Goal: Transaction & Acquisition: Register for event/course

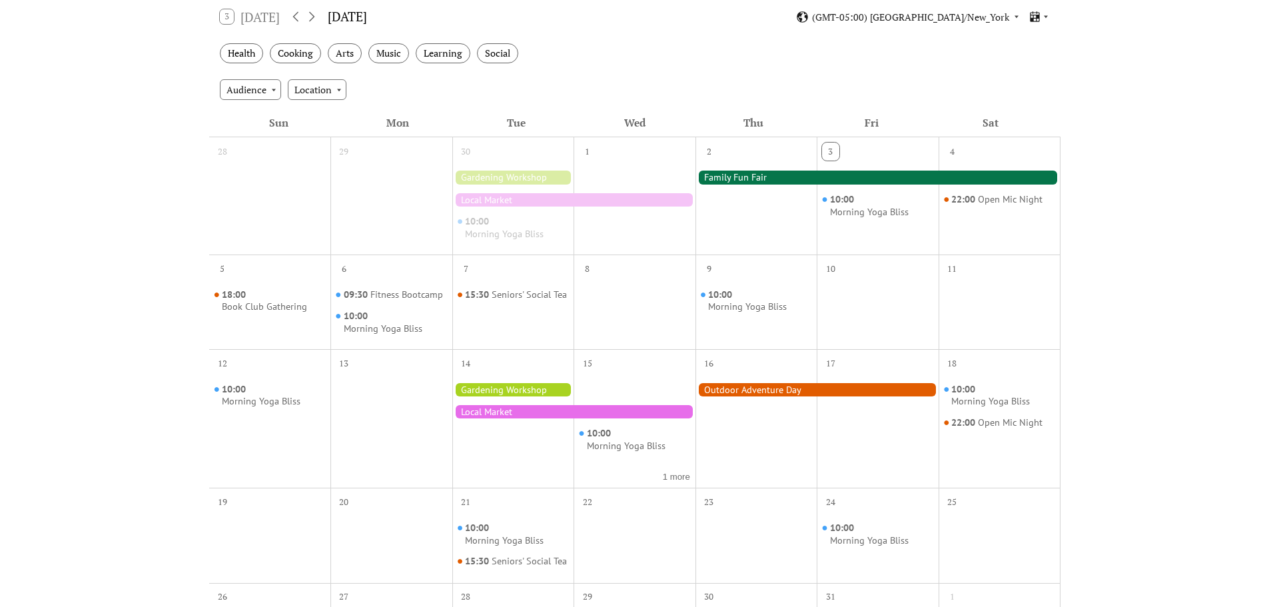
scroll to position [238, 0]
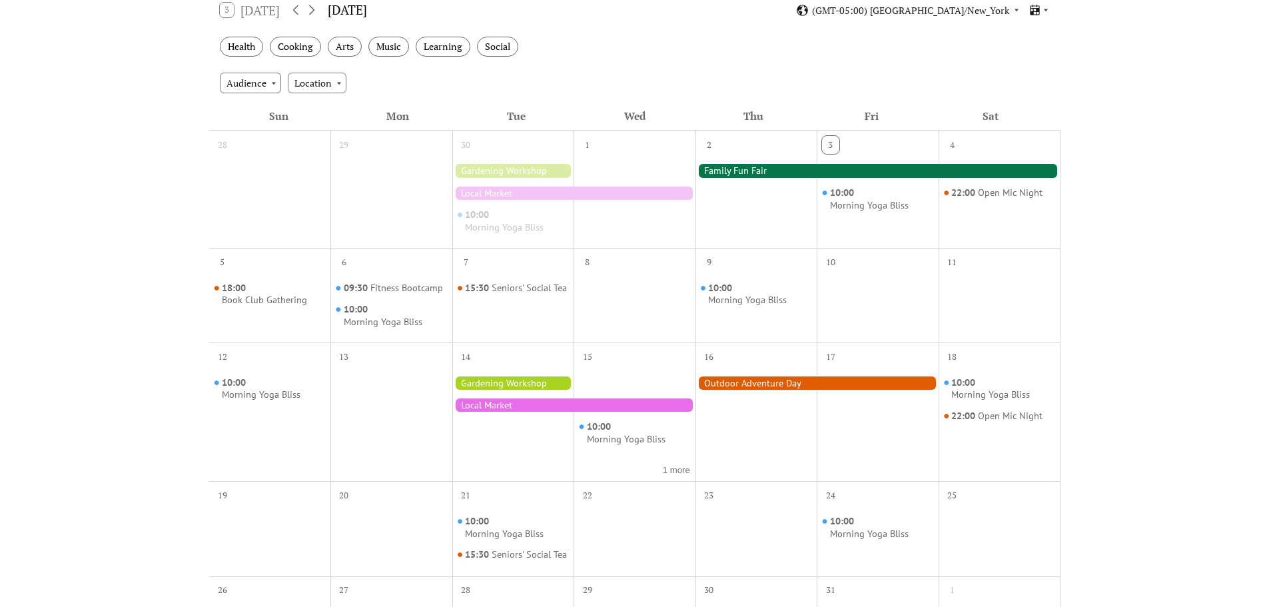
click at [774, 169] on div at bounding box center [878, 170] width 365 height 13
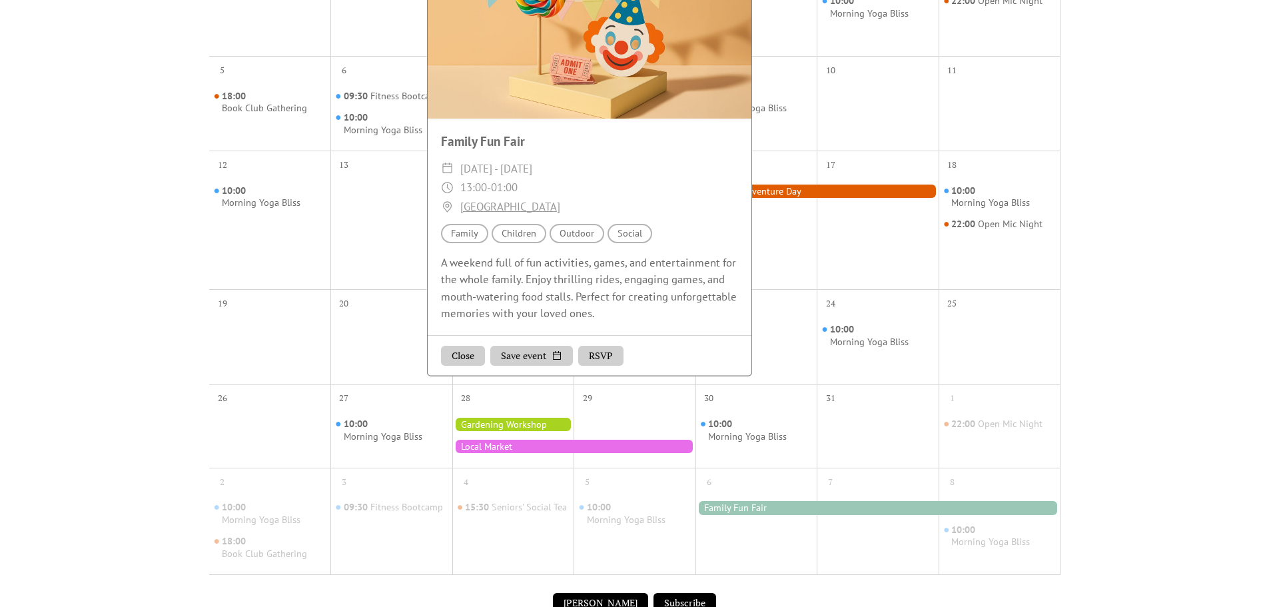
scroll to position [428, 0]
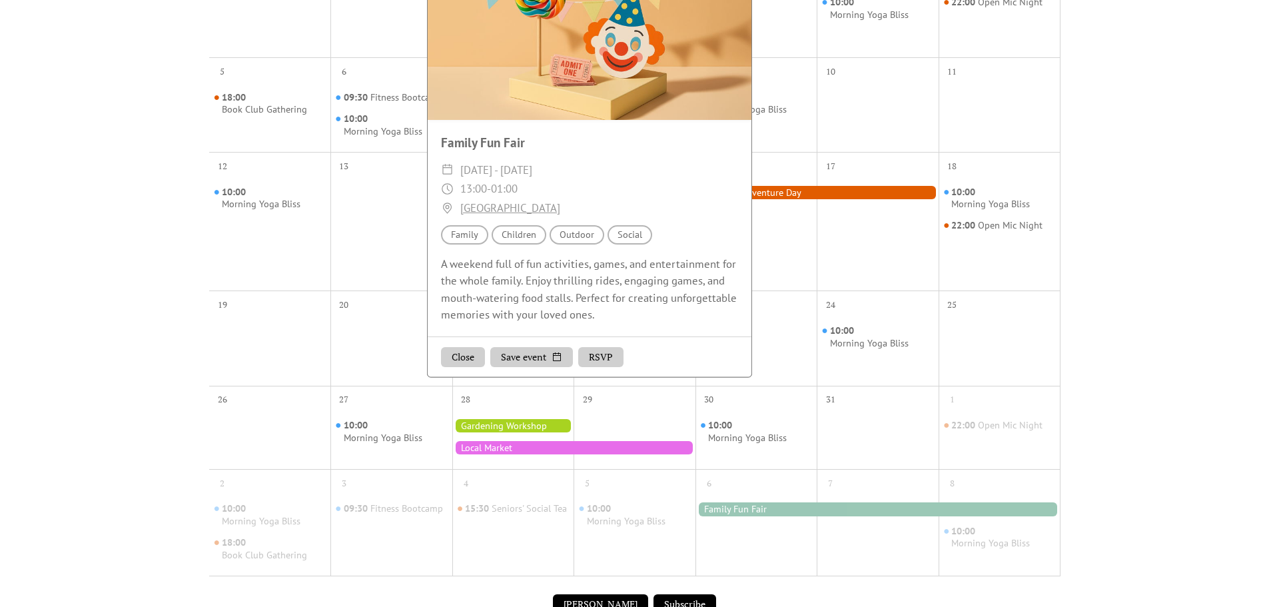
click at [609, 357] on button "RSVP" at bounding box center [600, 357] width 45 height 20
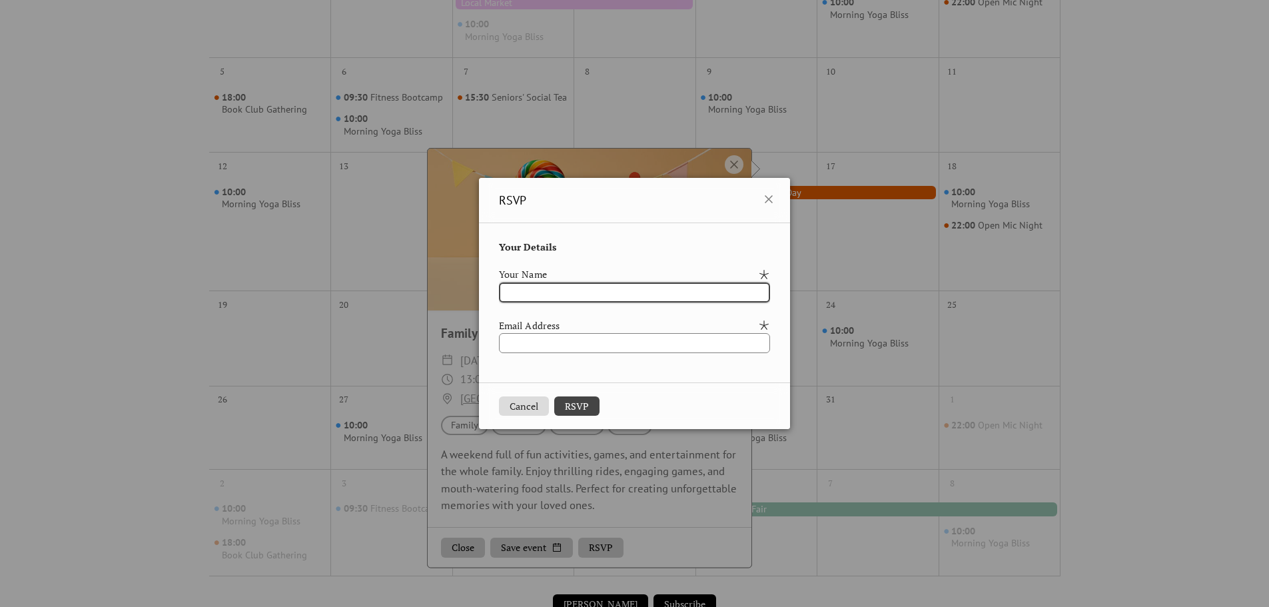
click at [609, 297] on input "text" at bounding box center [634, 293] width 271 height 20
type input "**"
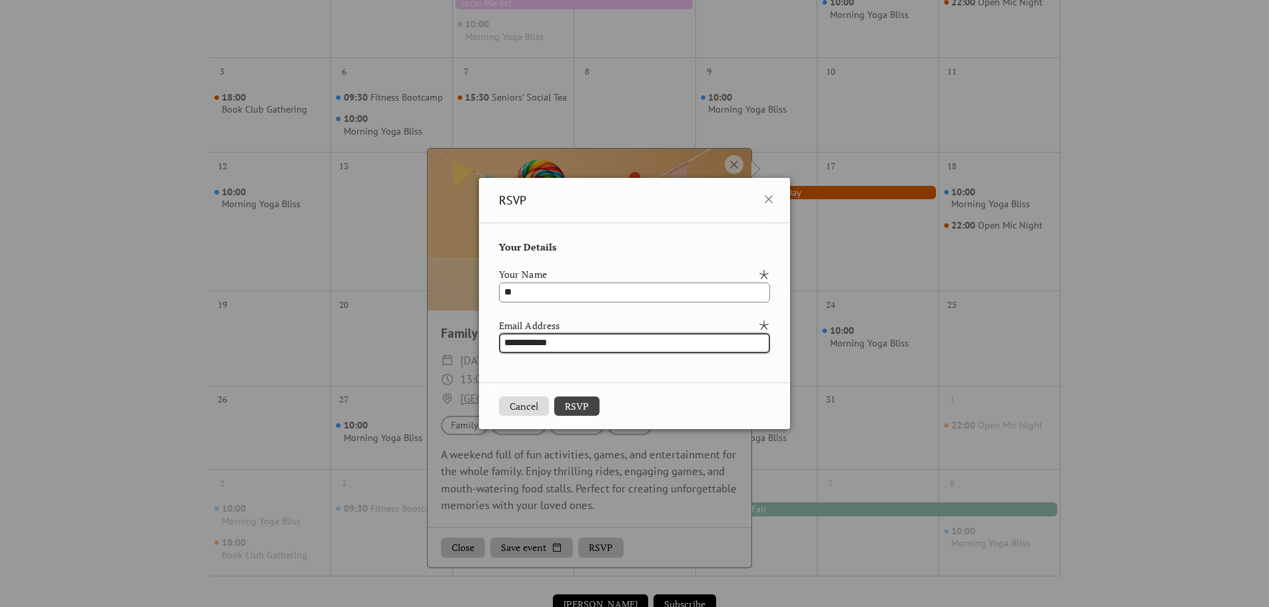
type input "**********"
click at [566, 408] on button "RSVP" at bounding box center [576, 406] width 45 height 20
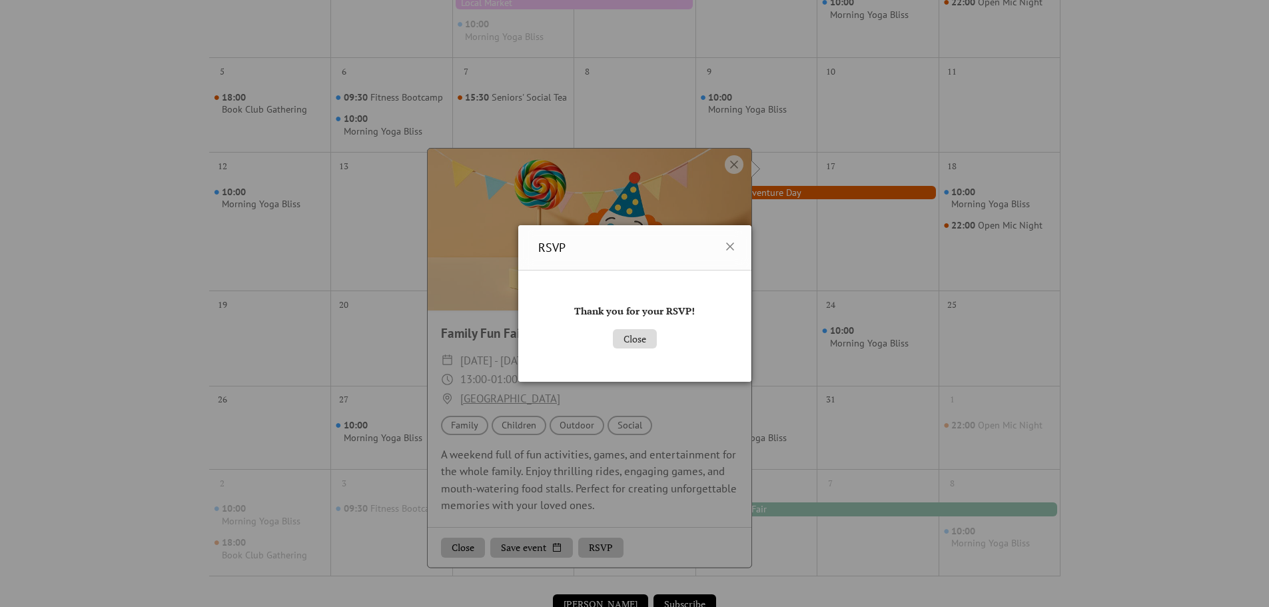
click at [634, 342] on button "Close" at bounding box center [635, 339] width 44 height 20
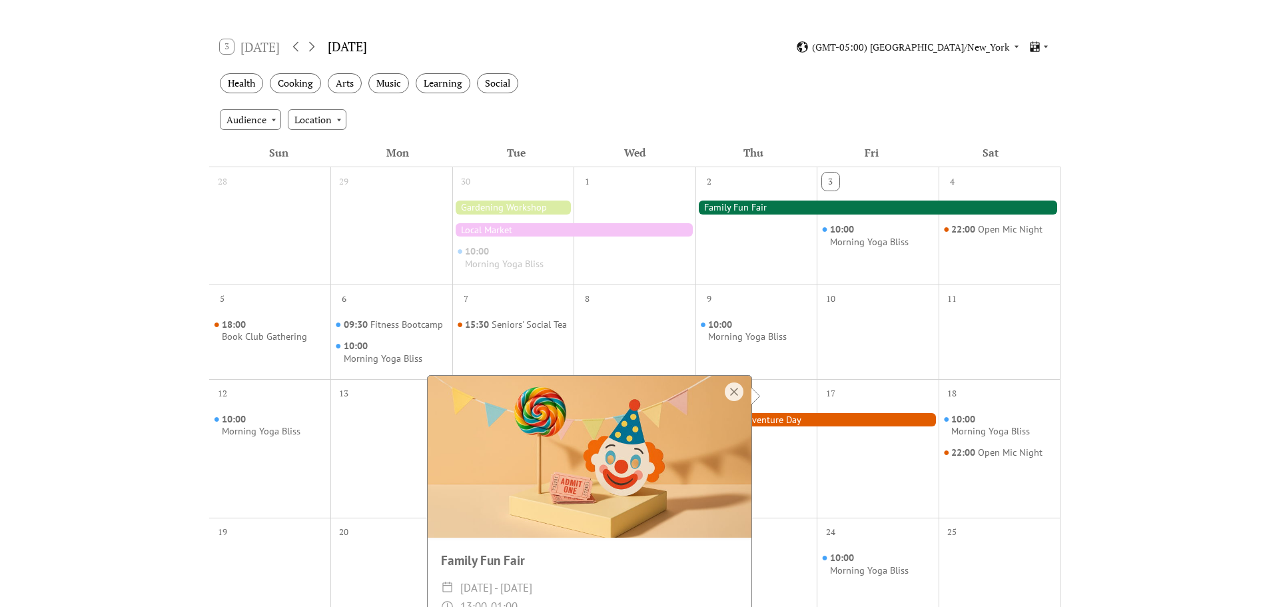
scroll to position [206, 0]
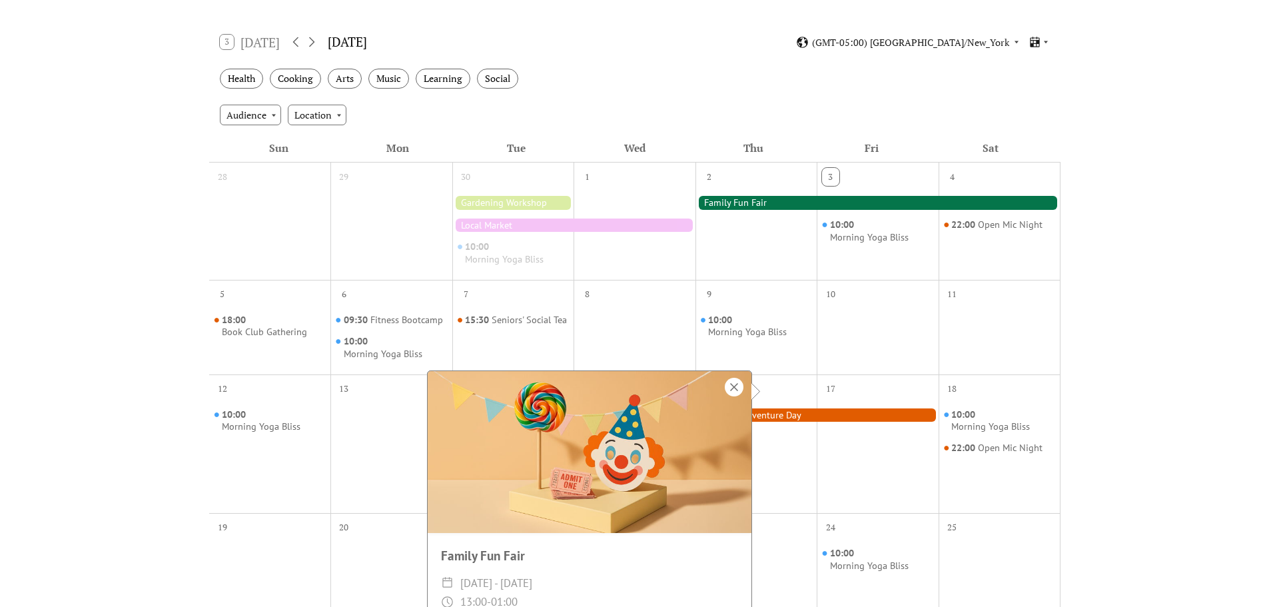
click at [737, 381] on div at bounding box center [734, 387] width 19 height 19
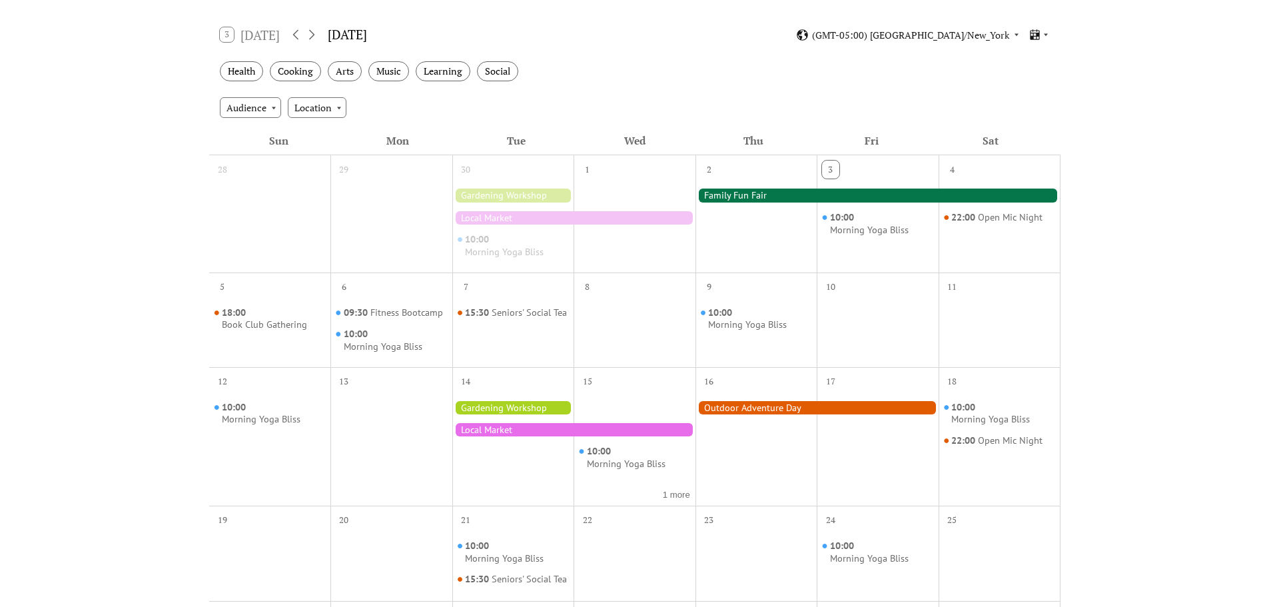
scroll to position [219, 0]
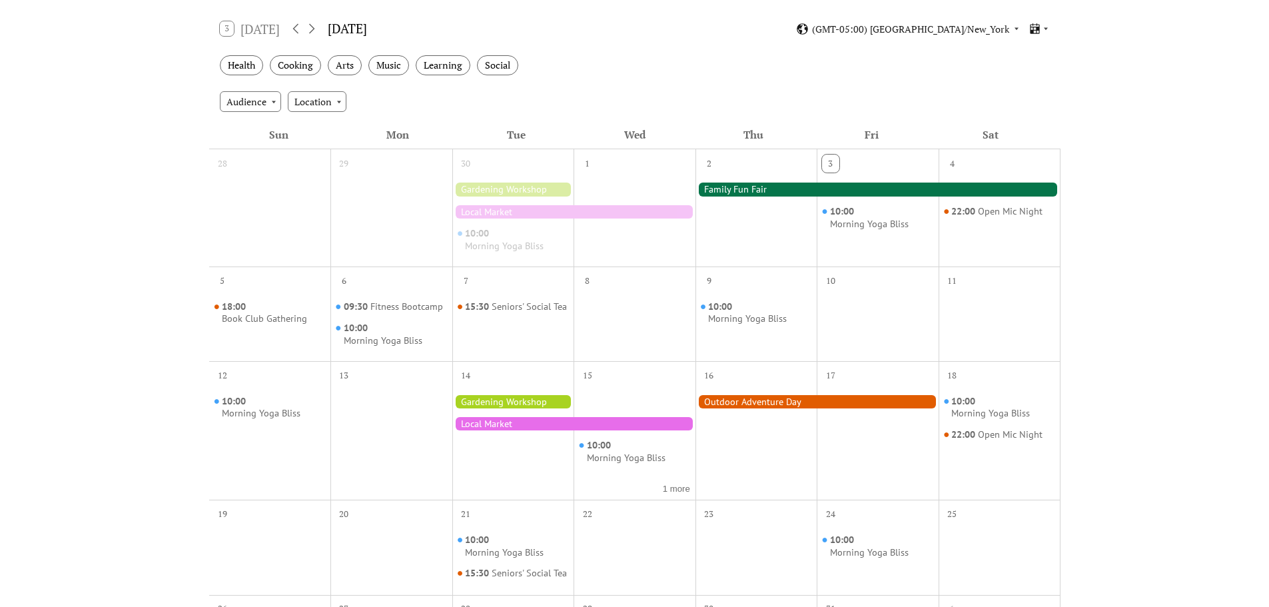
click at [730, 186] on div at bounding box center [878, 189] width 365 height 13
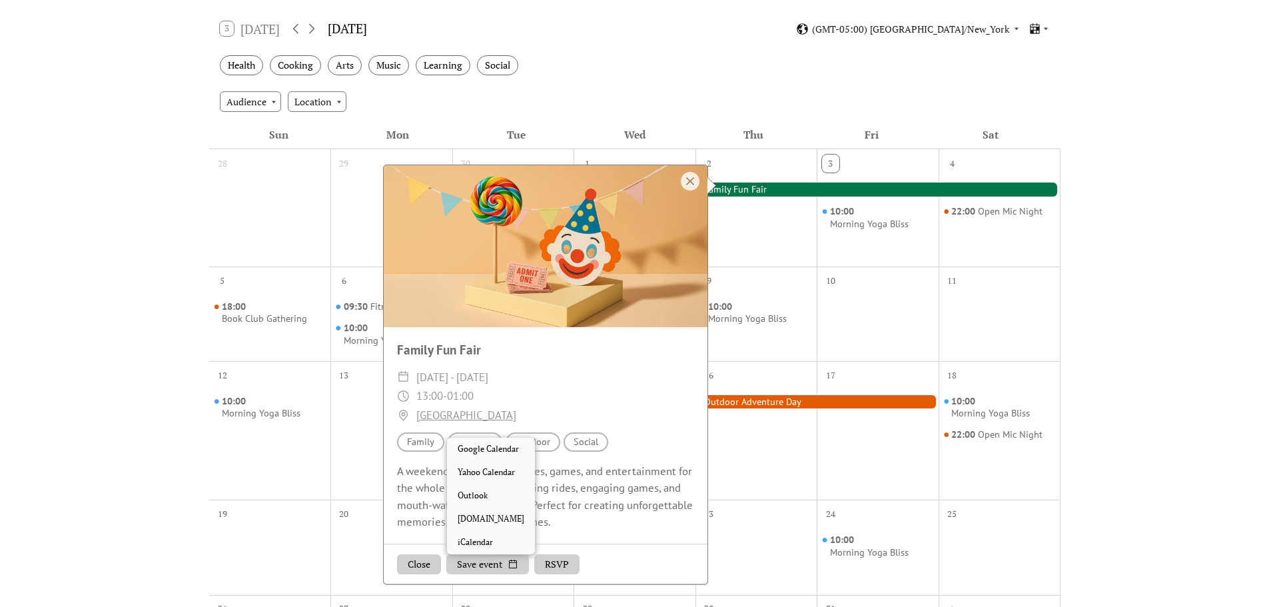
click at [506, 563] on button "Save event" at bounding box center [487, 564] width 83 height 20
click at [537, 560] on button "RSVP" at bounding box center [556, 564] width 45 height 20
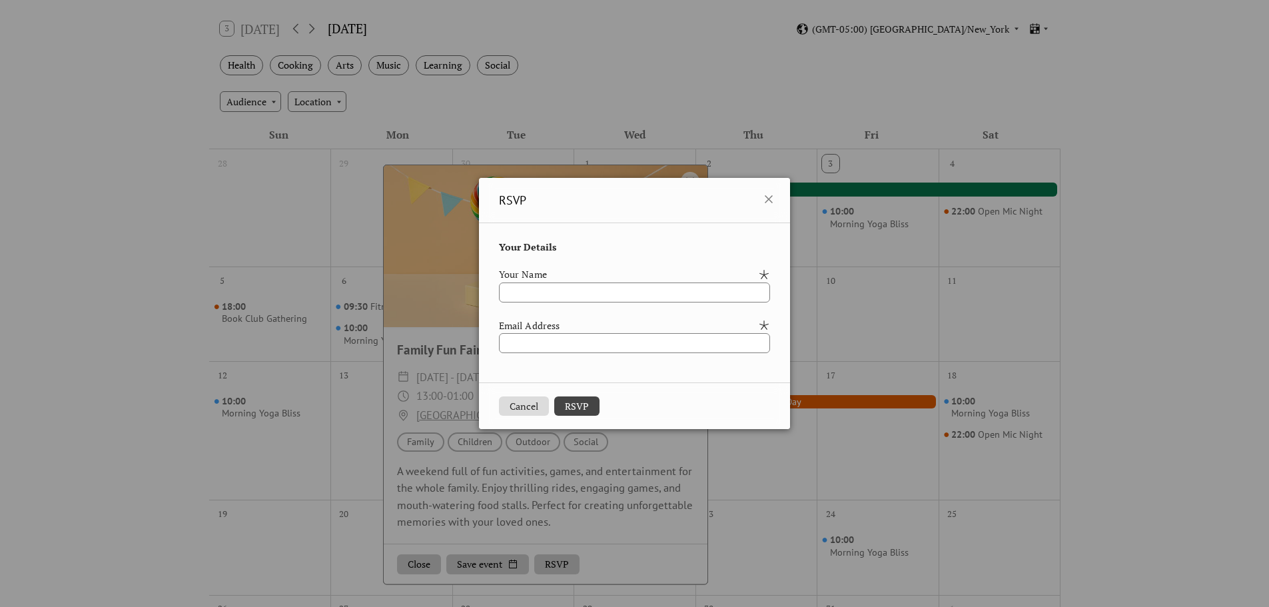
click at [511, 406] on button "Cancel" at bounding box center [524, 406] width 50 height 20
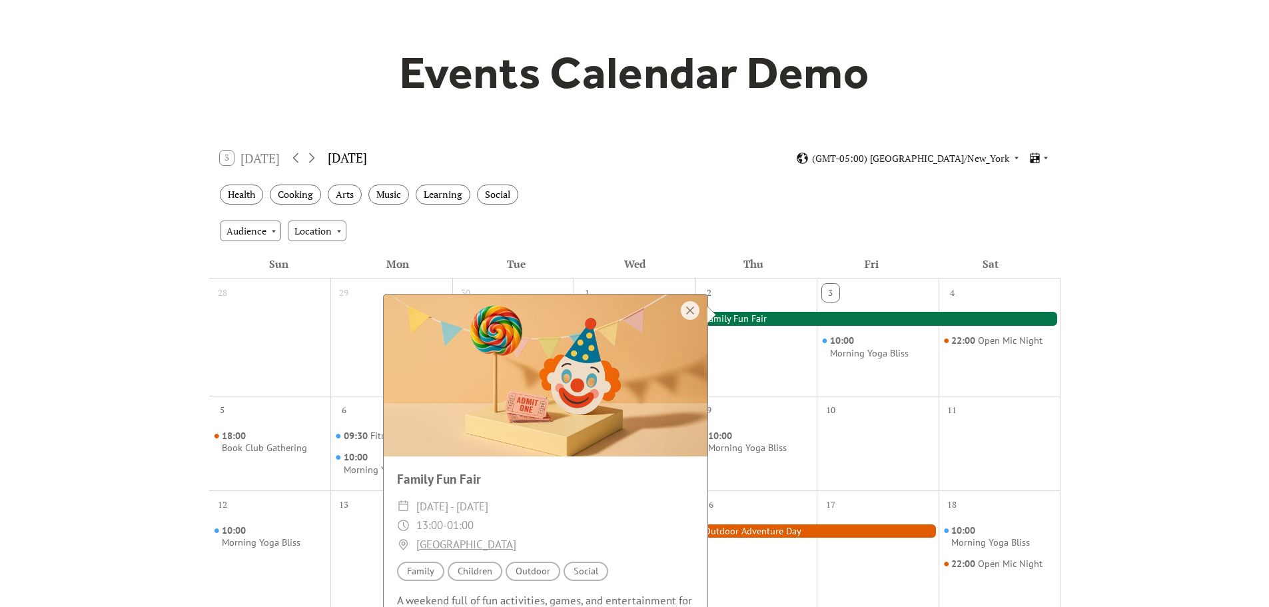
scroll to position [0, 0]
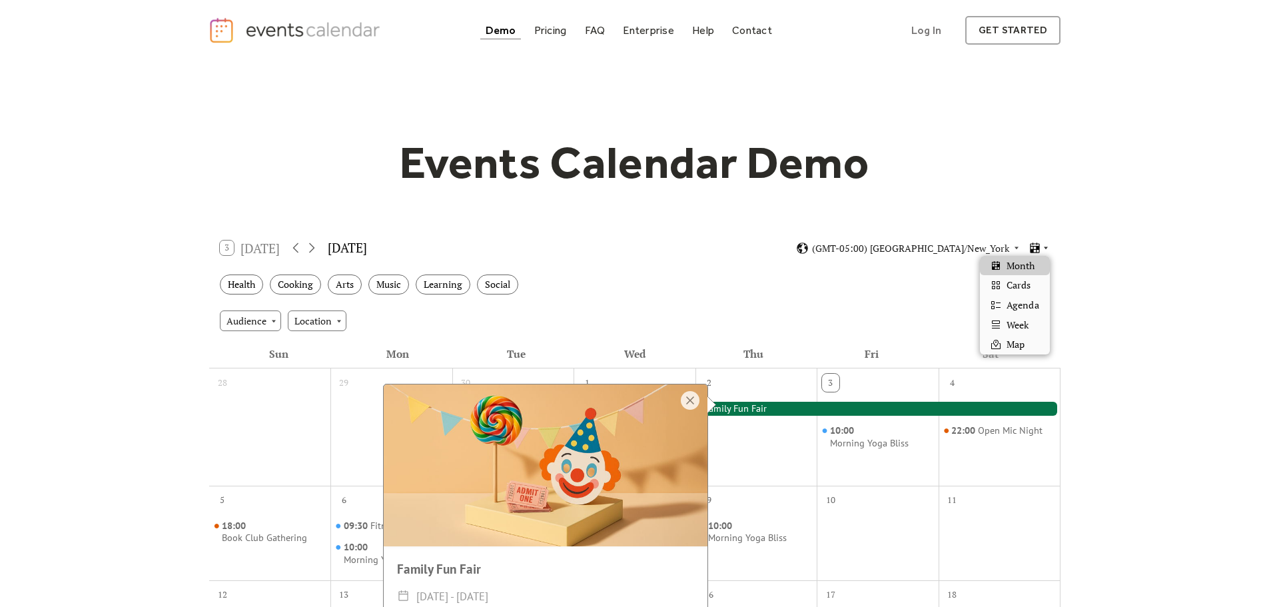
click at [1046, 250] on icon at bounding box center [1046, 248] width 8 height 8
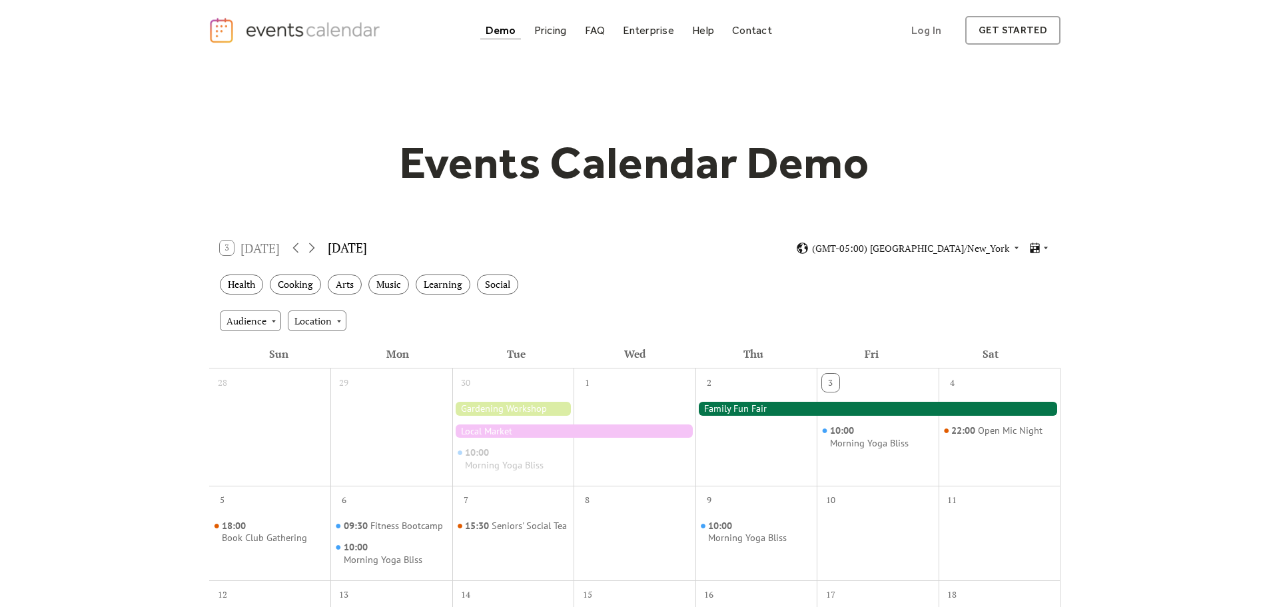
click at [1068, 297] on div "Events Calendar Demo Loading the Events Calendar..." at bounding box center [634, 593] width 1269 height 1065
